Goal: Information Seeking & Learning: Check status

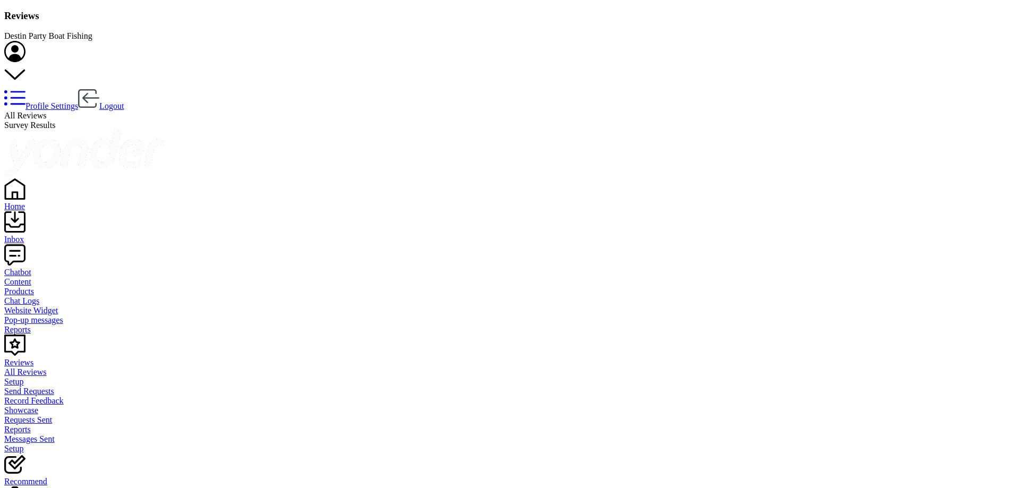
click at [36, 202] on div "Home" at bounding box center [506, 207] width 1004 height 10
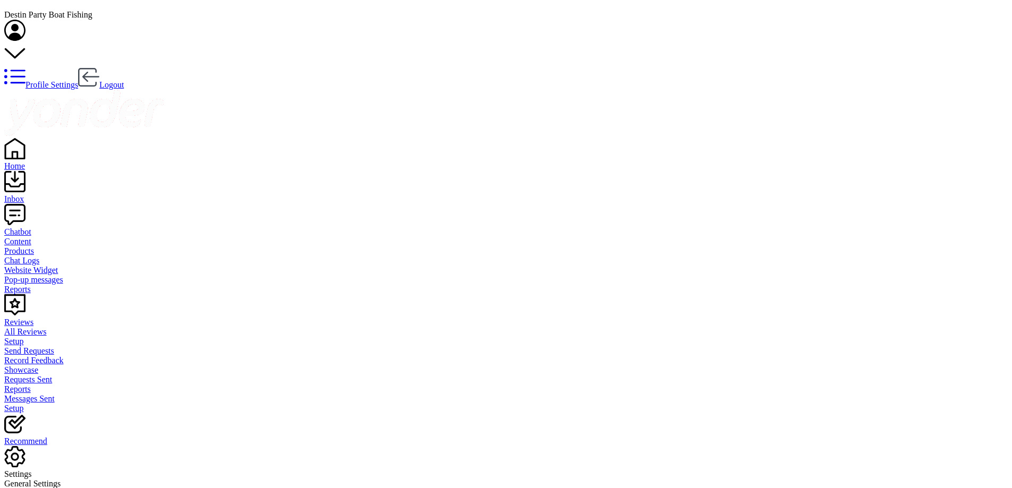
click at [35, 195] on div "Inbox" at bounding box center [506, 200] width 1004 height 10
click at [29, 318] on div "Reviews" at bounding box center [510, 323] width 1012 height 10
